Goal: Task Accomplishment & Management: Manage account settings

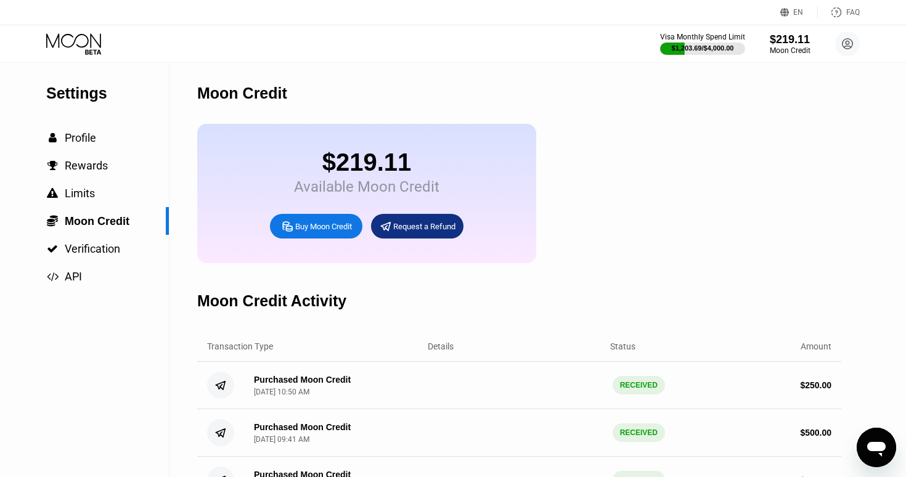
click at [84, 47] on icon at bounding box center [74, 44] width 57 height 22
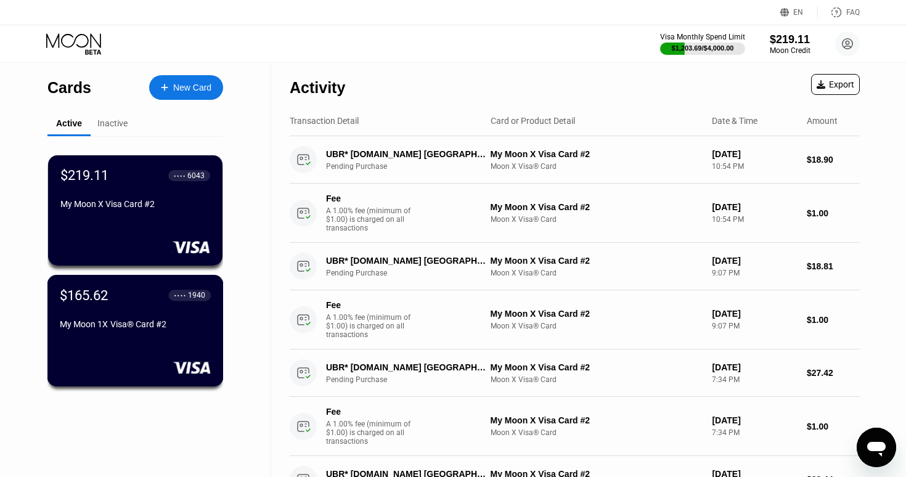
click at [134, 312] on div "$165.62 ● ● ● ● 1940 My Moon 1X Visa® Card #2" at bounding box center [135, 310] width 151 height 47
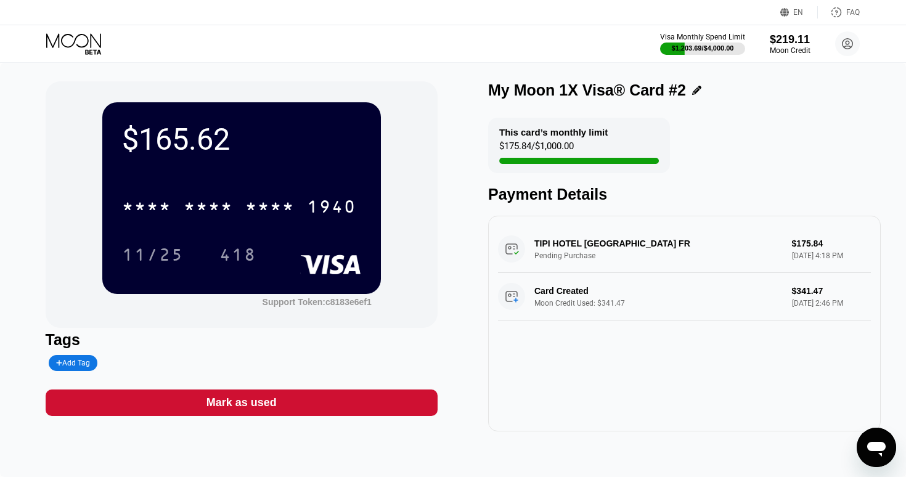
click at [94, 45] on icon at bounding box center [74, 44] width 57 height 22
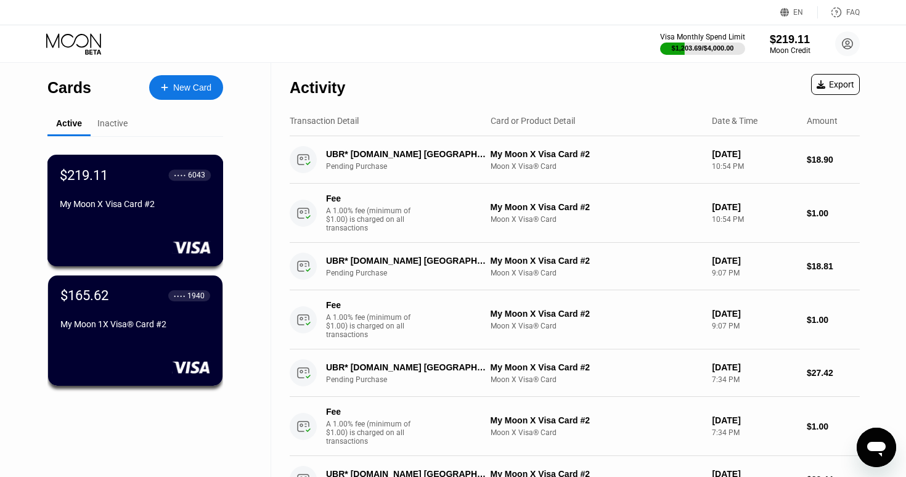
click at [104, 197] on div "$219.11 ● ● ● ● 6043 My Moon X Visa Card #2" at bounding box center [135, 190] width 151 height 47
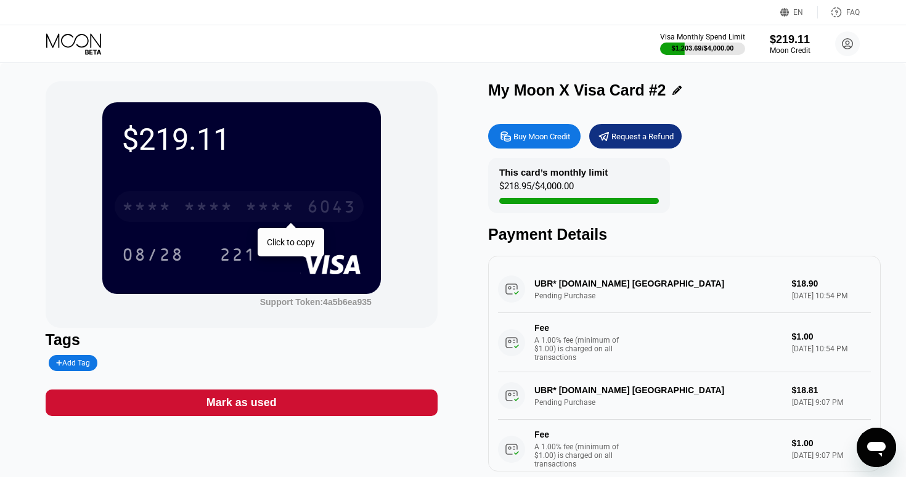
click at [312, 209] on div "6043" at bounding box center [331, 208] width 49 height 20
click at [287, 209] on div "2022" at bounding box center [269, 208] width 49 height 20
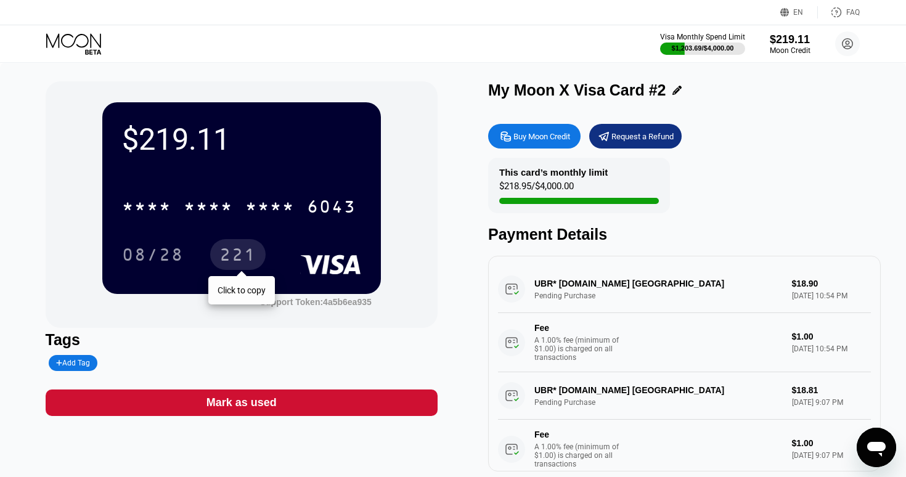
click at [248, 263] on div "221" at bounding box center [237, 257] width 37 height 20
